Goal: Transaction & Acquisition: Download file/media

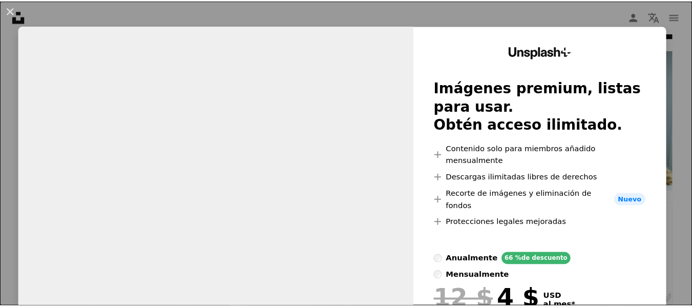
scroll to position [5766, 0]
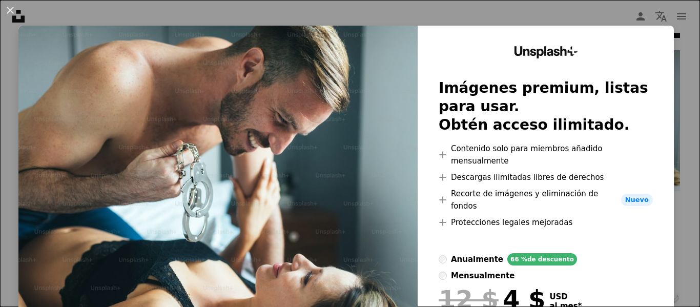
click at [678, 16] on div "An X shape Unsplash+ Imágenes premium, listas para usar. Obtén acceso ilimitado…" at bounding box center [350, 153] width 700 height 307
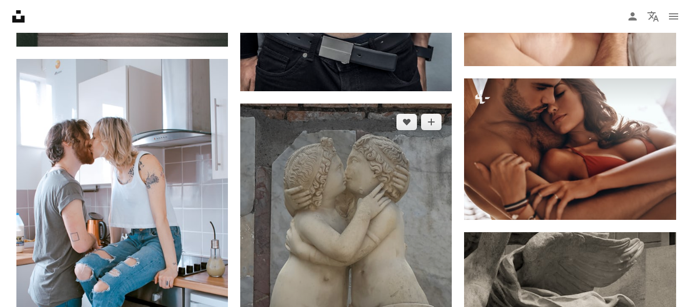
scroll to position [612, 0]
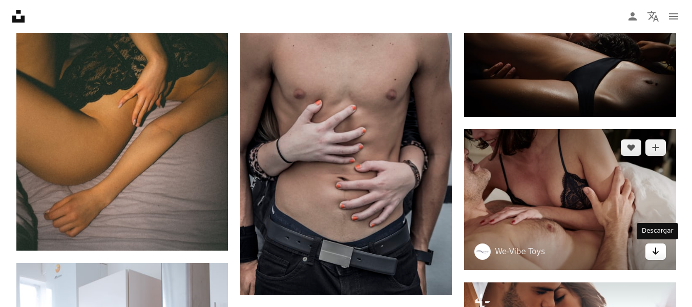
click at [657, 260] on link "Arrow pointing down" at bounding box center [655, 251] width 20 height 16
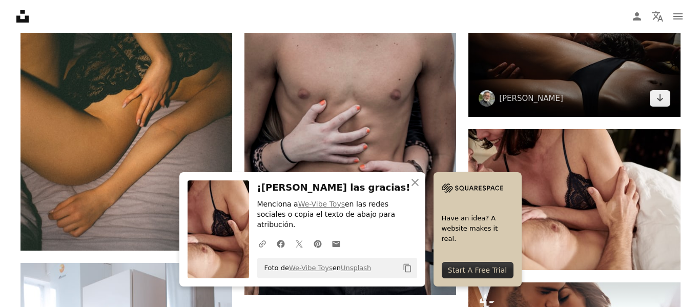
scroll to position [660, 0]
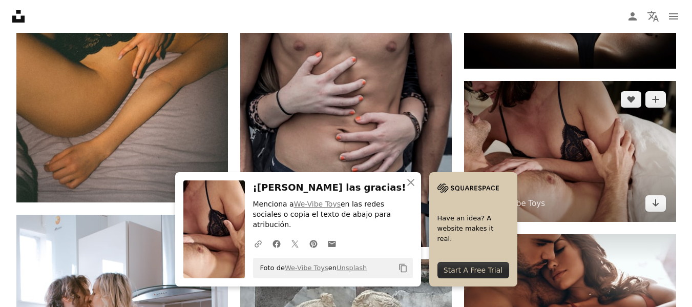
click at [566, 154] on img at bounding box center [569, 151] width 211 height 141
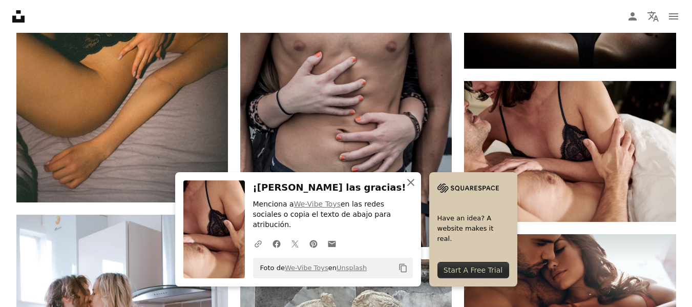
click at [410, 188] on icon "An X shape" at bounding box center [411, 182] width 12 height 12
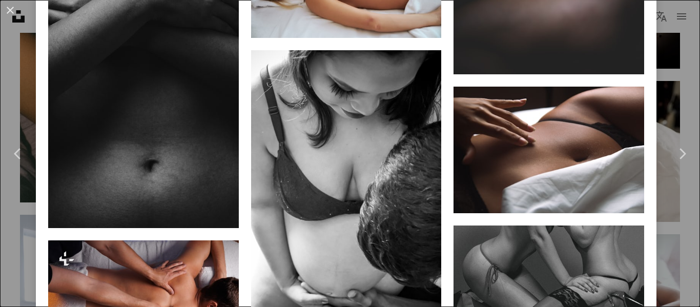
scroll to position [1365, 0]
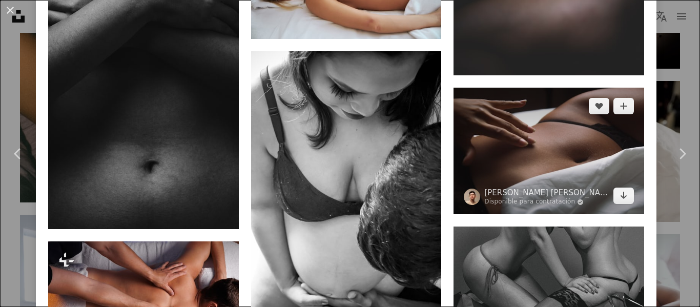
click at [531, 119] on img at bounding box center [548, 151] width 190 height 127
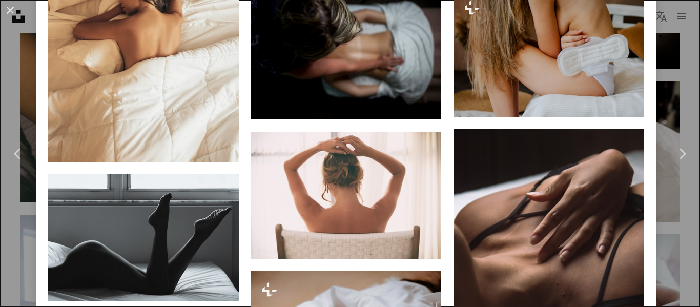
scroll to position [1587, 0]
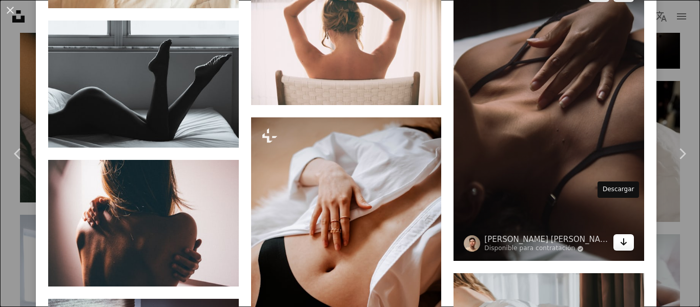
click at [619, 236] on icon "Arrow pointing down" at bounding box center [623, 242] width 8 height 12
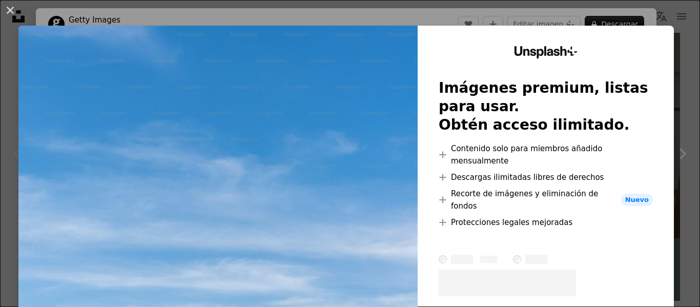
scroll to position [256, 0]
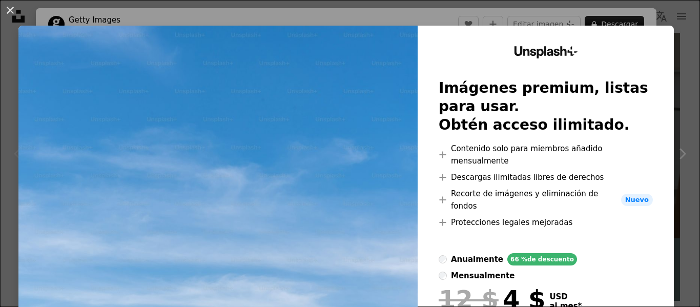
click at [677, 24] on div "An X shape Unsplash+ Imágenes premium, listas para usar. Obtén acceso ilimitado…" at bounding box center [350, 153] width 700 height 307
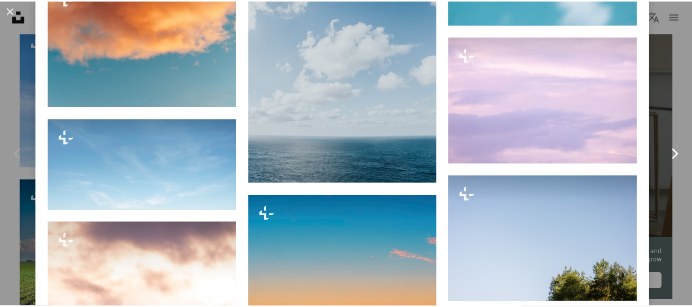
scroll to position [717, 0]
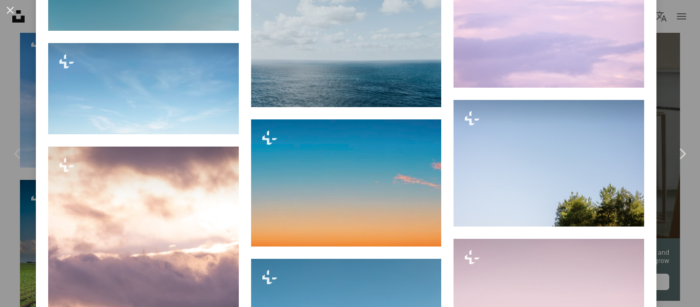
click at [665, 44] on div "An X shape Chevron left Chevron right Getty Images Para Unsplash+ A heart A plu…" at bounding box center [350, 153] width 700 height 307
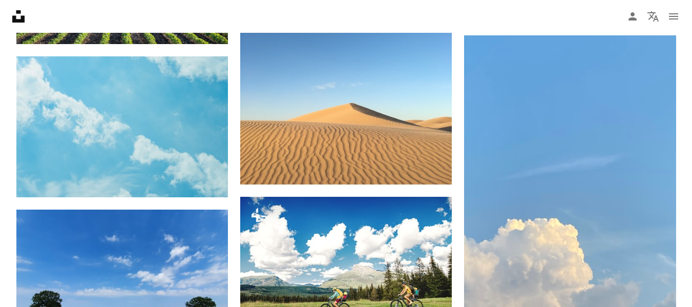
scroll to position [461, 0]
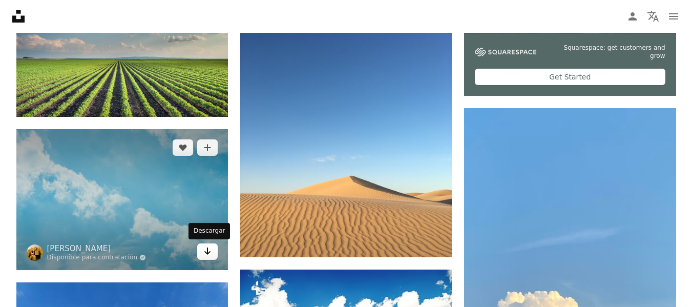
click at [208, 253] on icon "Arrow pointing down" at bounding box center [207, 251] width 8 height 12
